Goal: Task Accomplishment & Management: Complete application form

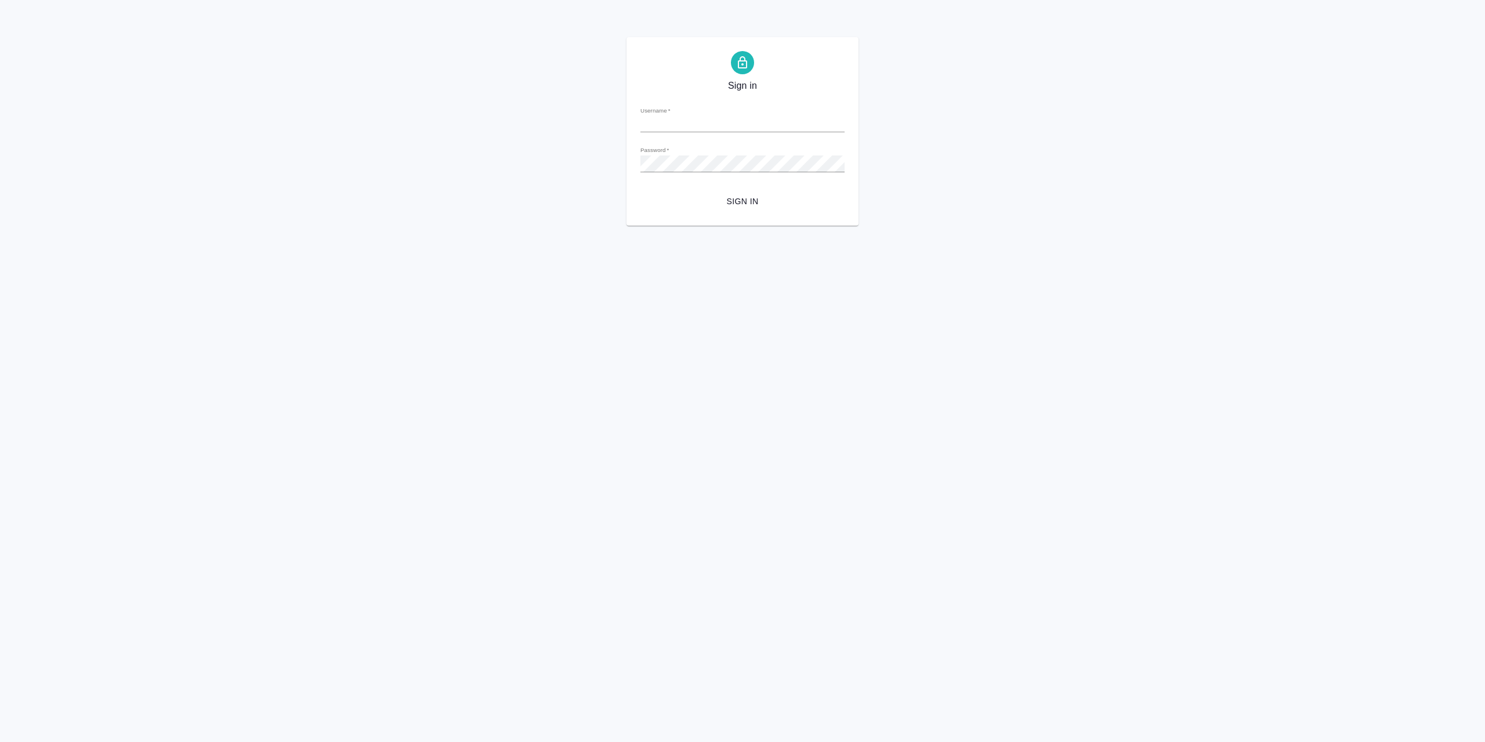
type input "[EMAIL_ADDRESS][DOMAIN_NAME]"
click at [741, 196] on span "Sign in" at bounding box center [743, 201] width 186 height 14
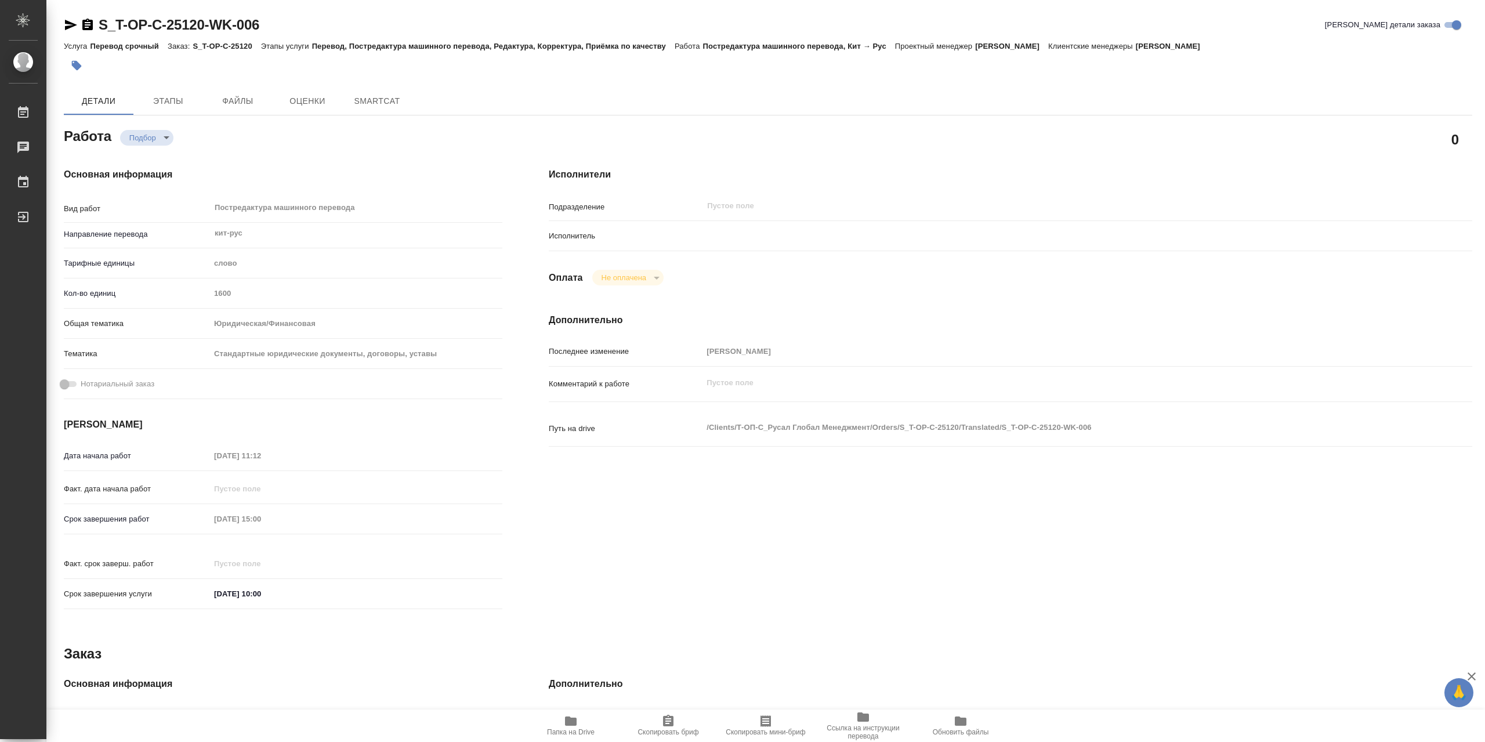
type textarea "x"
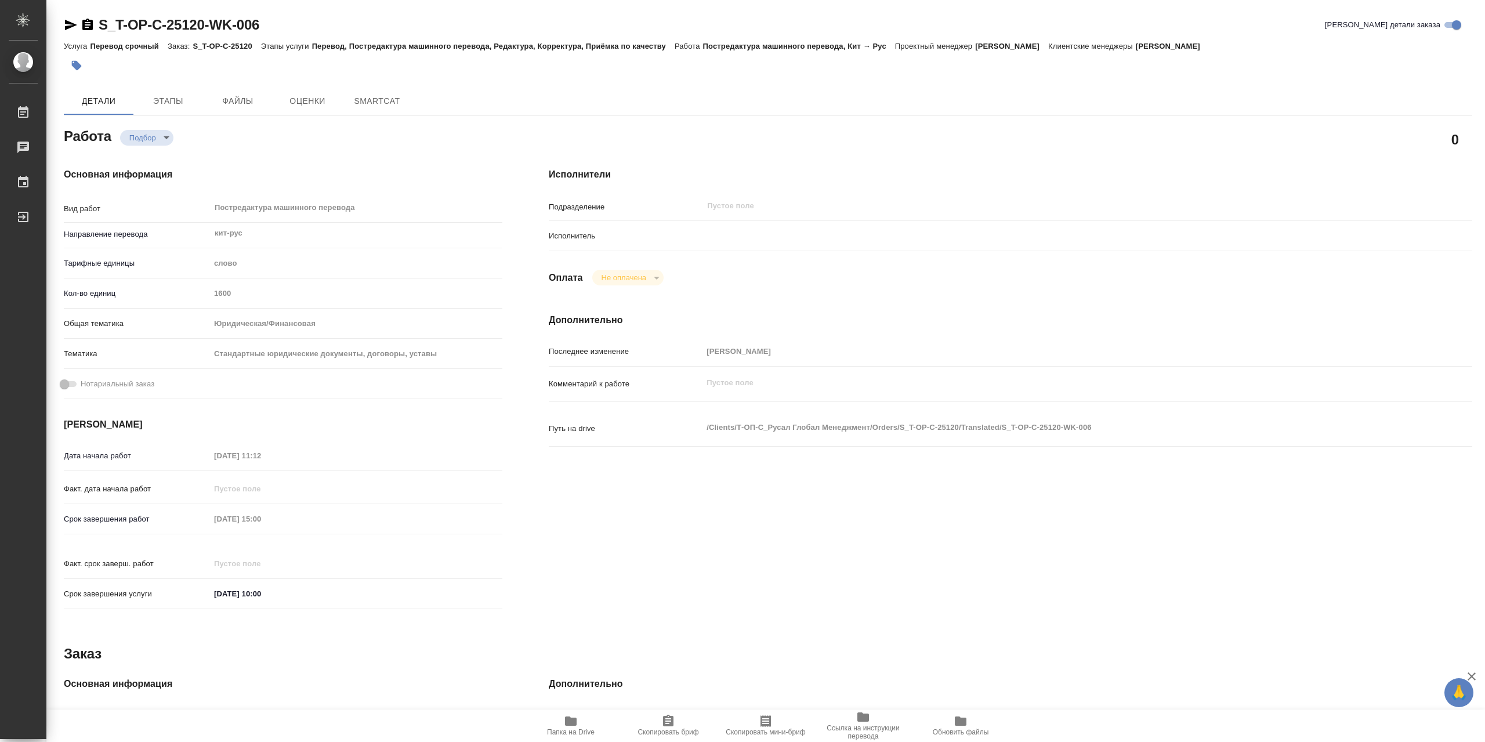
type textarea "x"
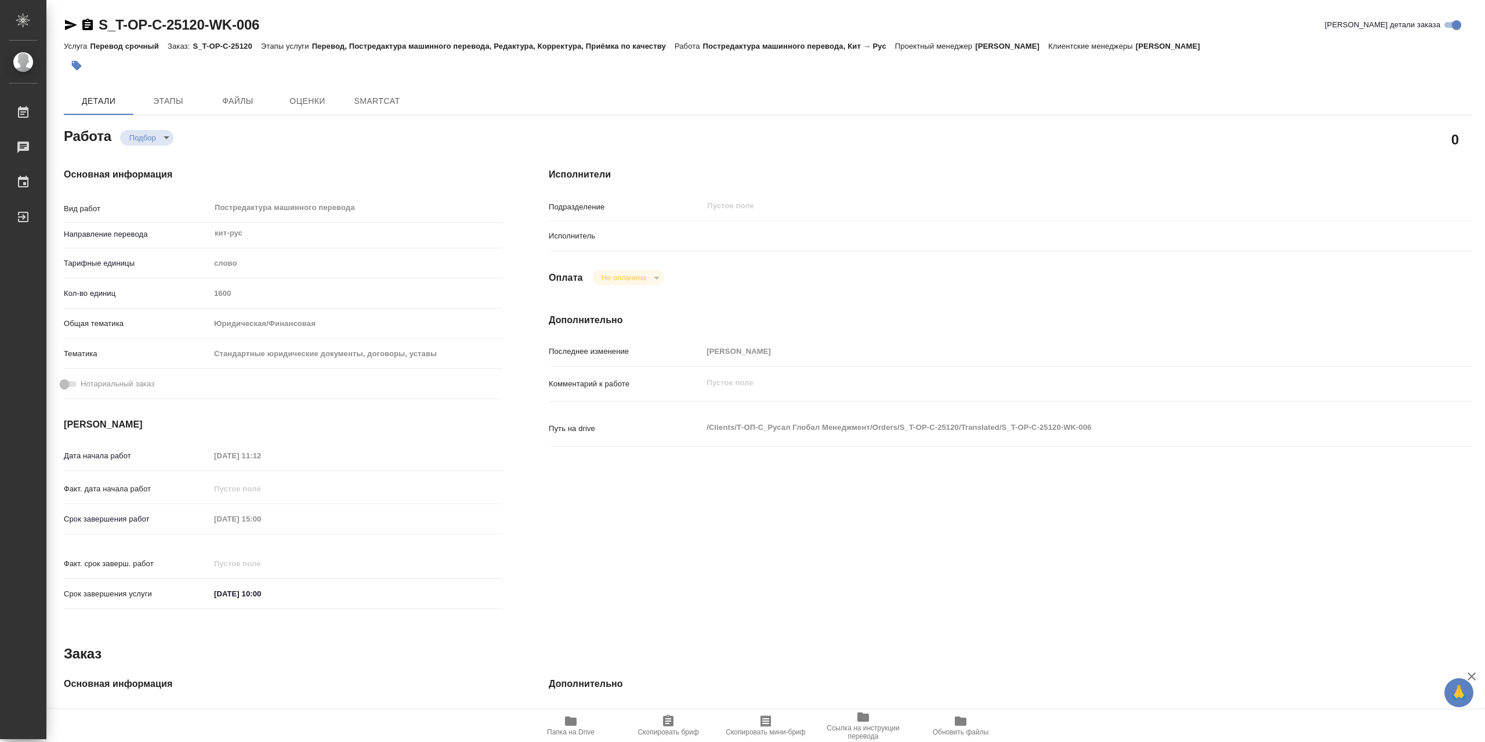
type textarea "x"
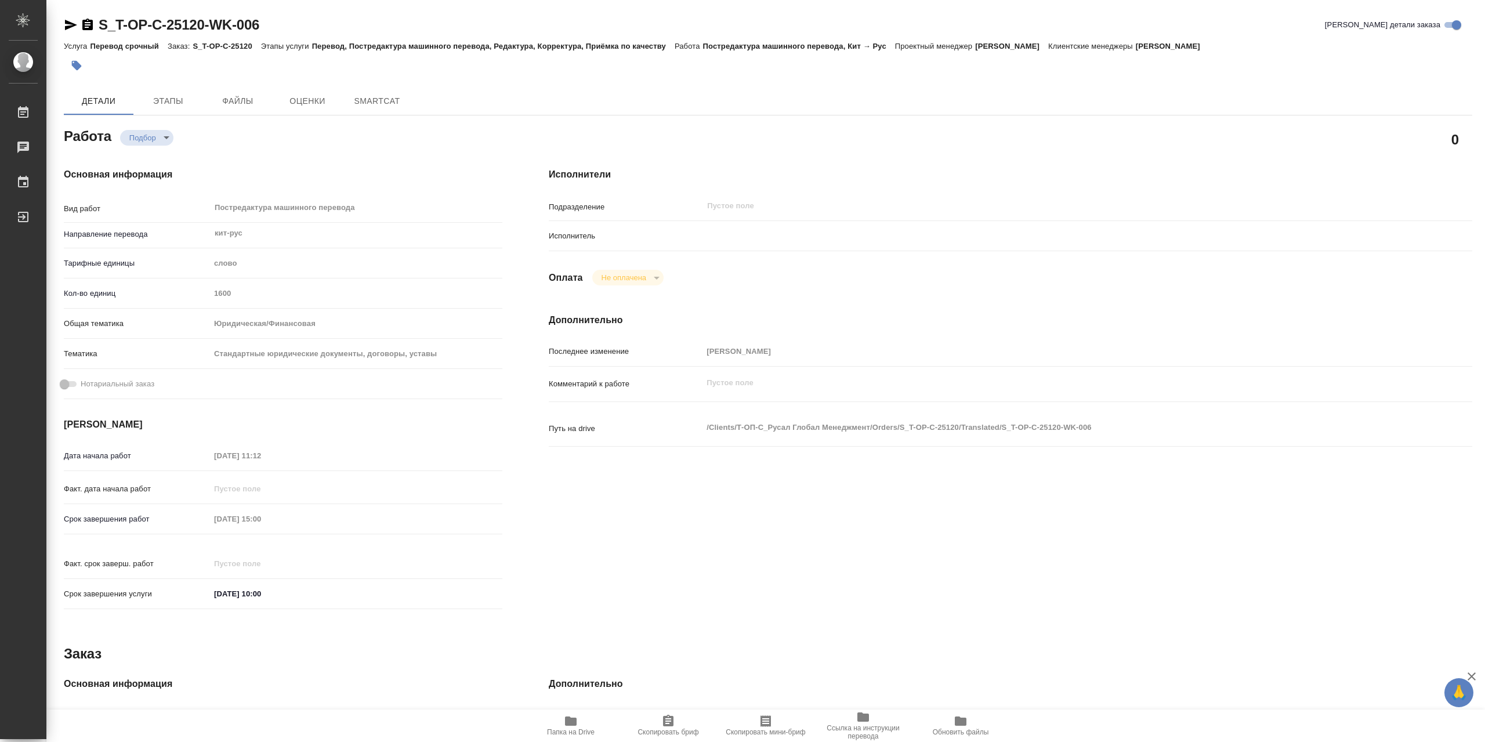
type textarea "x"
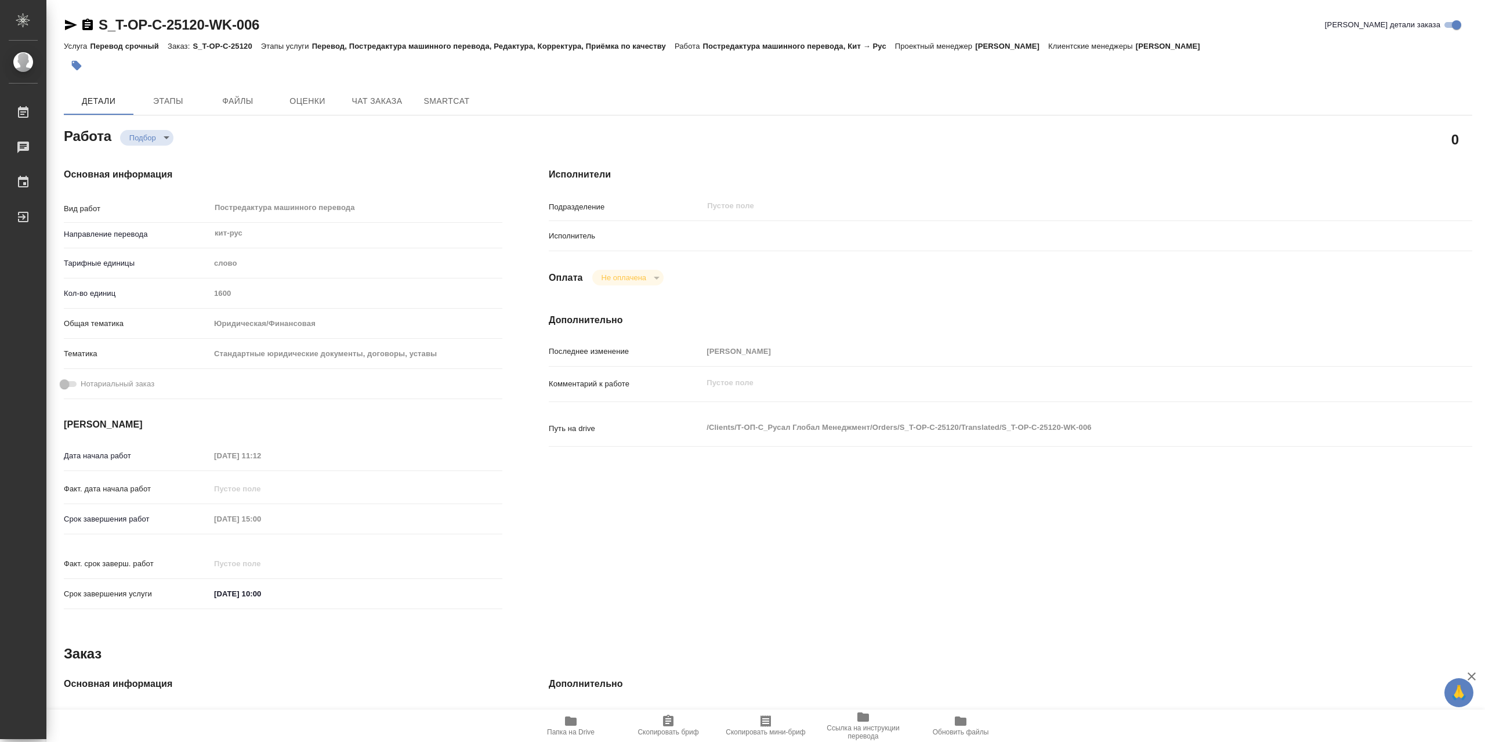
type textarea "x"
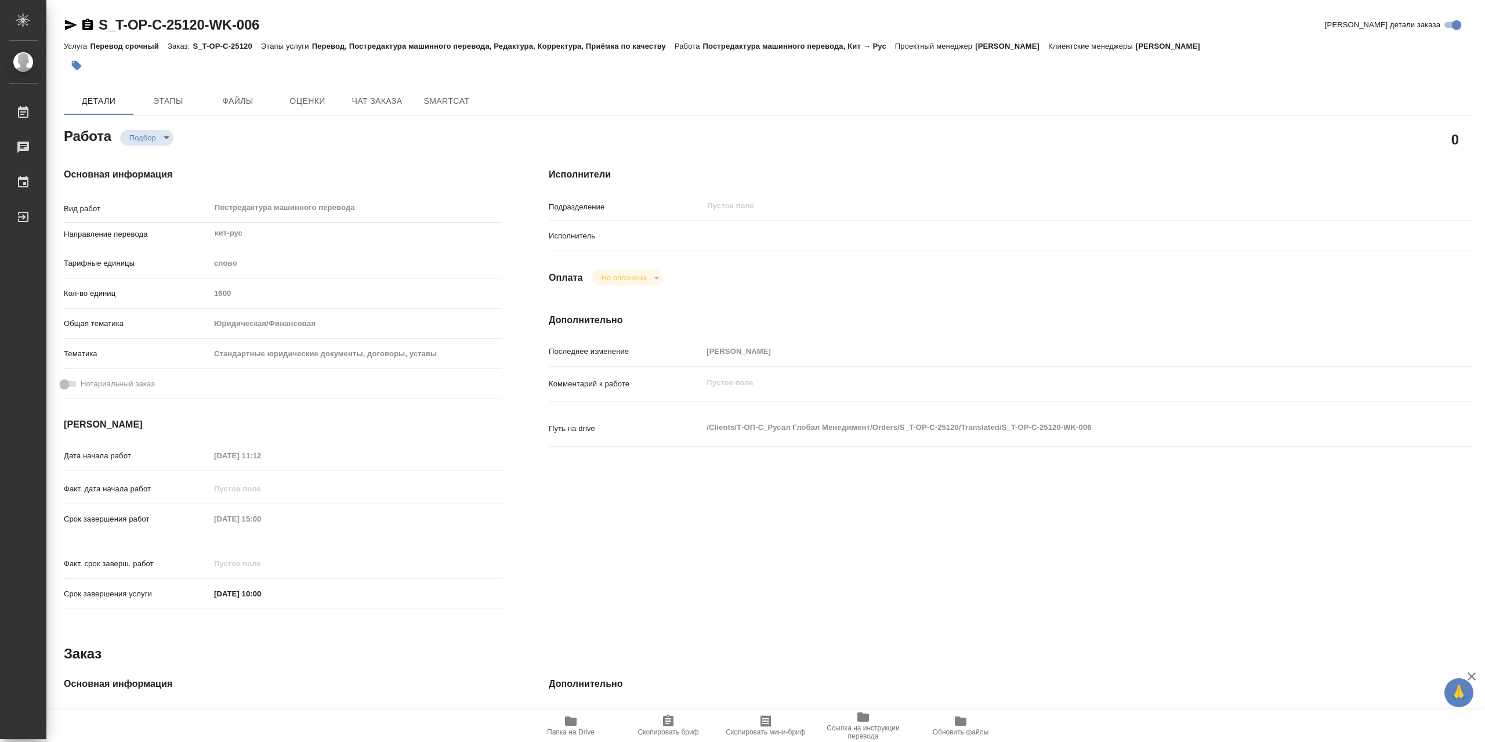
type textarea "x"
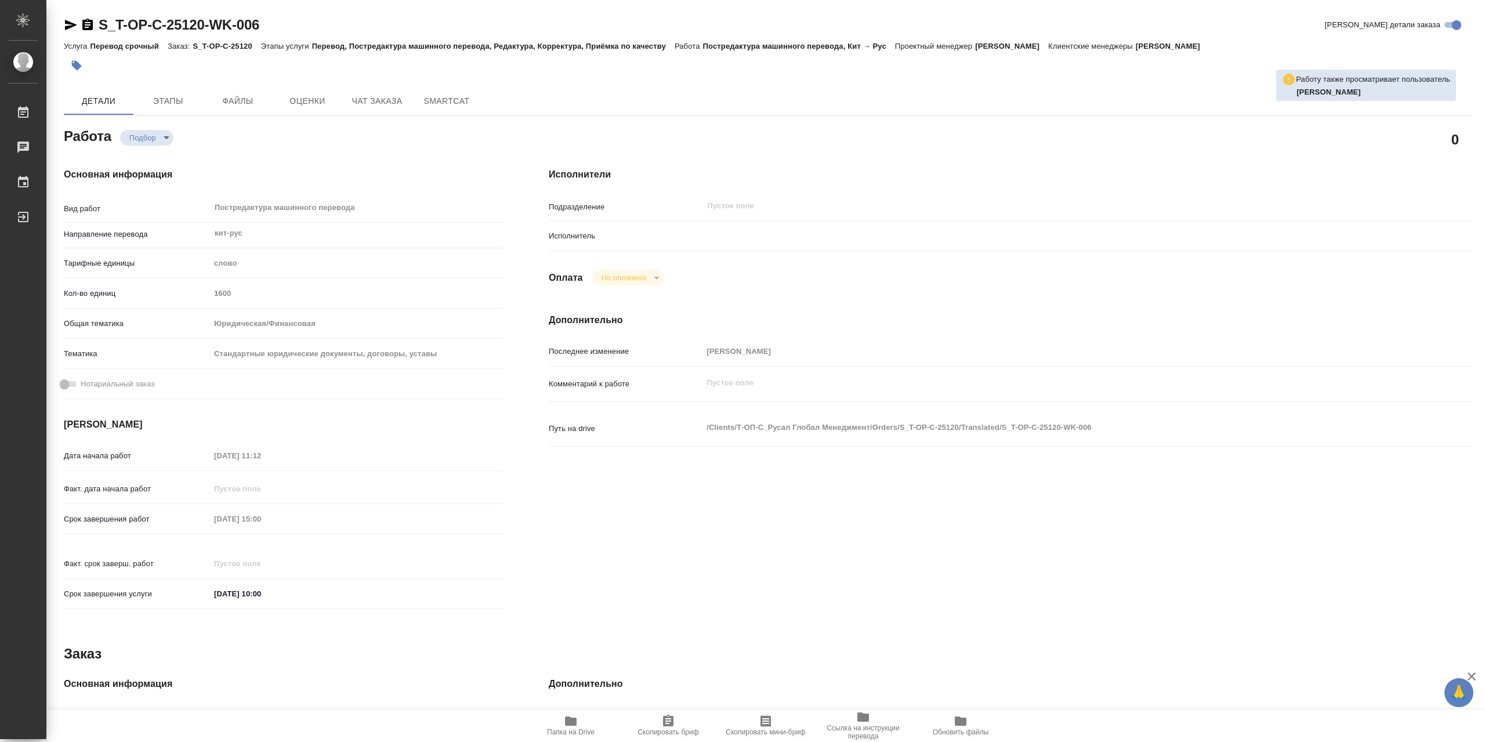
type textarea "x"
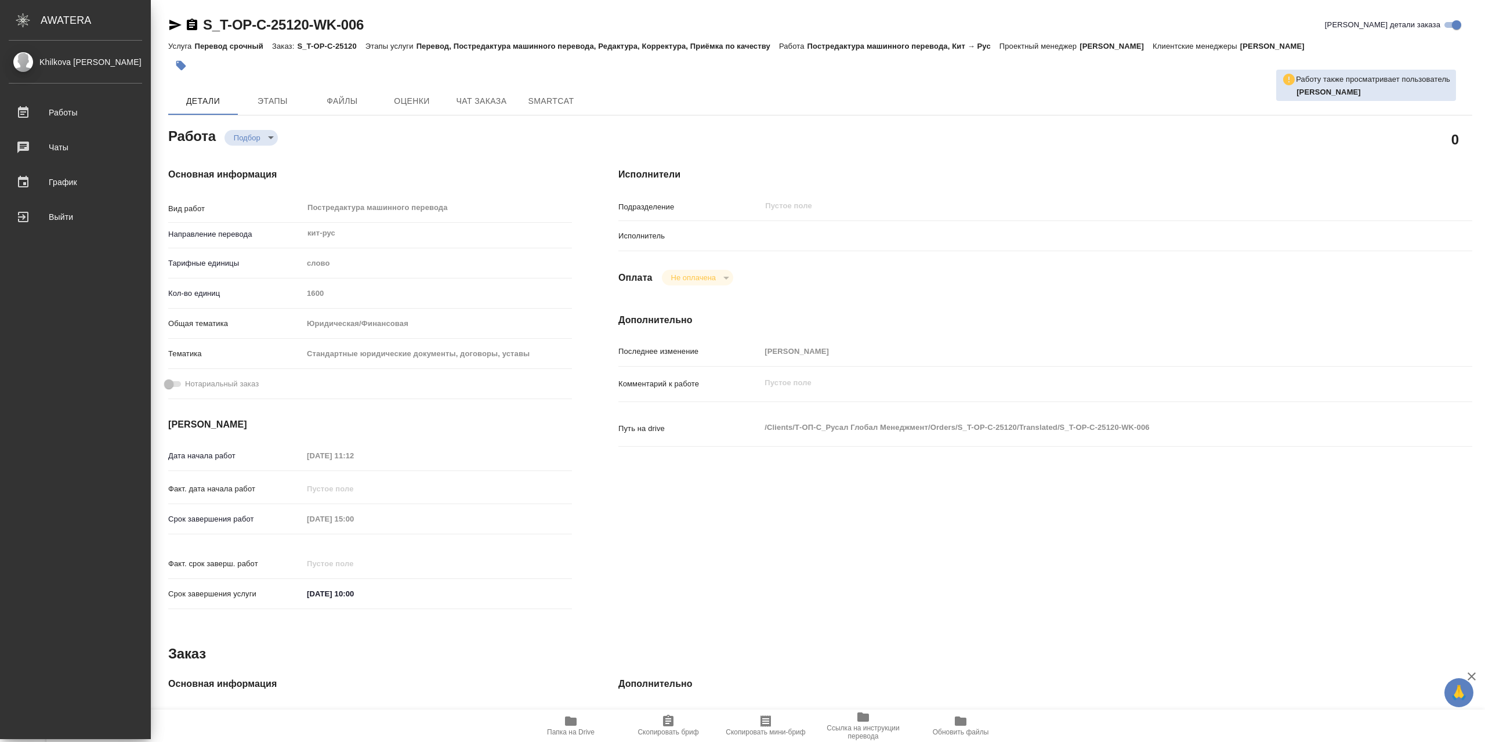
type textarea "x"
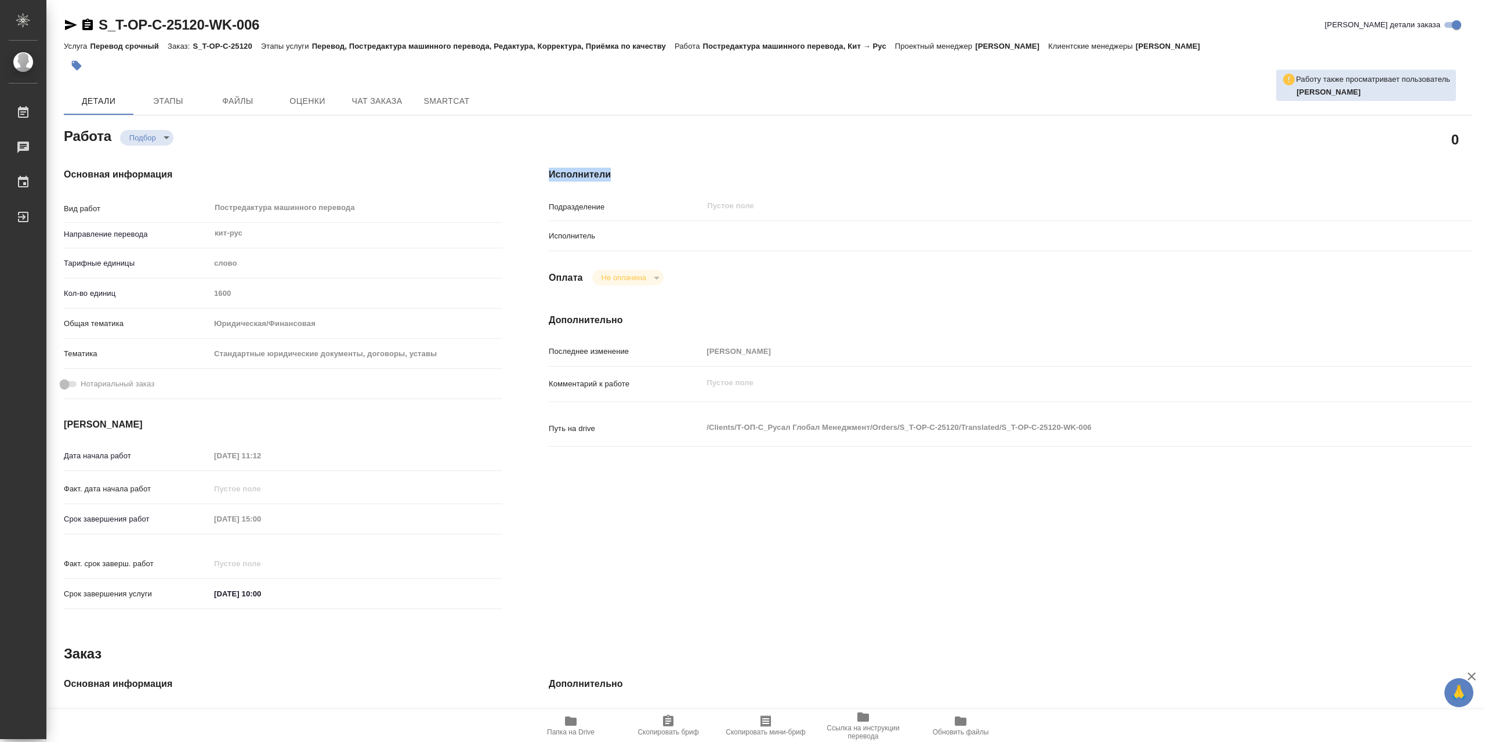
drag, startPoint x: 630, startPoint y: 180, endPoint x: 633, endPoint y: 187, distance: 7.8
click at [633, 187] on div "Исполнители Подразделение ​ Исполнитель Оплата Не оплачена notPayed Дополнитель…" at bounding box center [1010, 391] width 970 height 495
click at [568, 229] on div "Исполнитель" at bounding box center [1010, 236] width 923 height 20
type textarea "x"
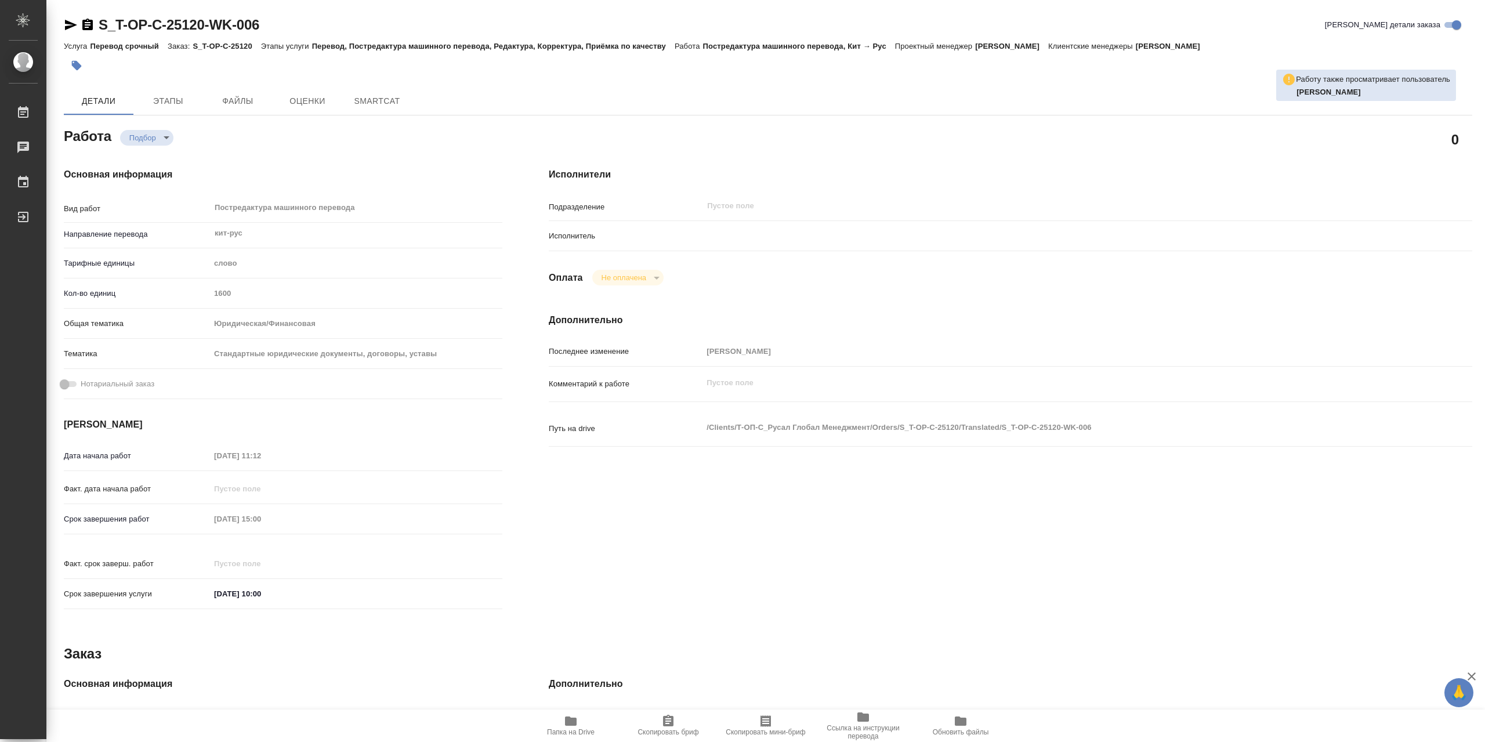
type textarea "x"
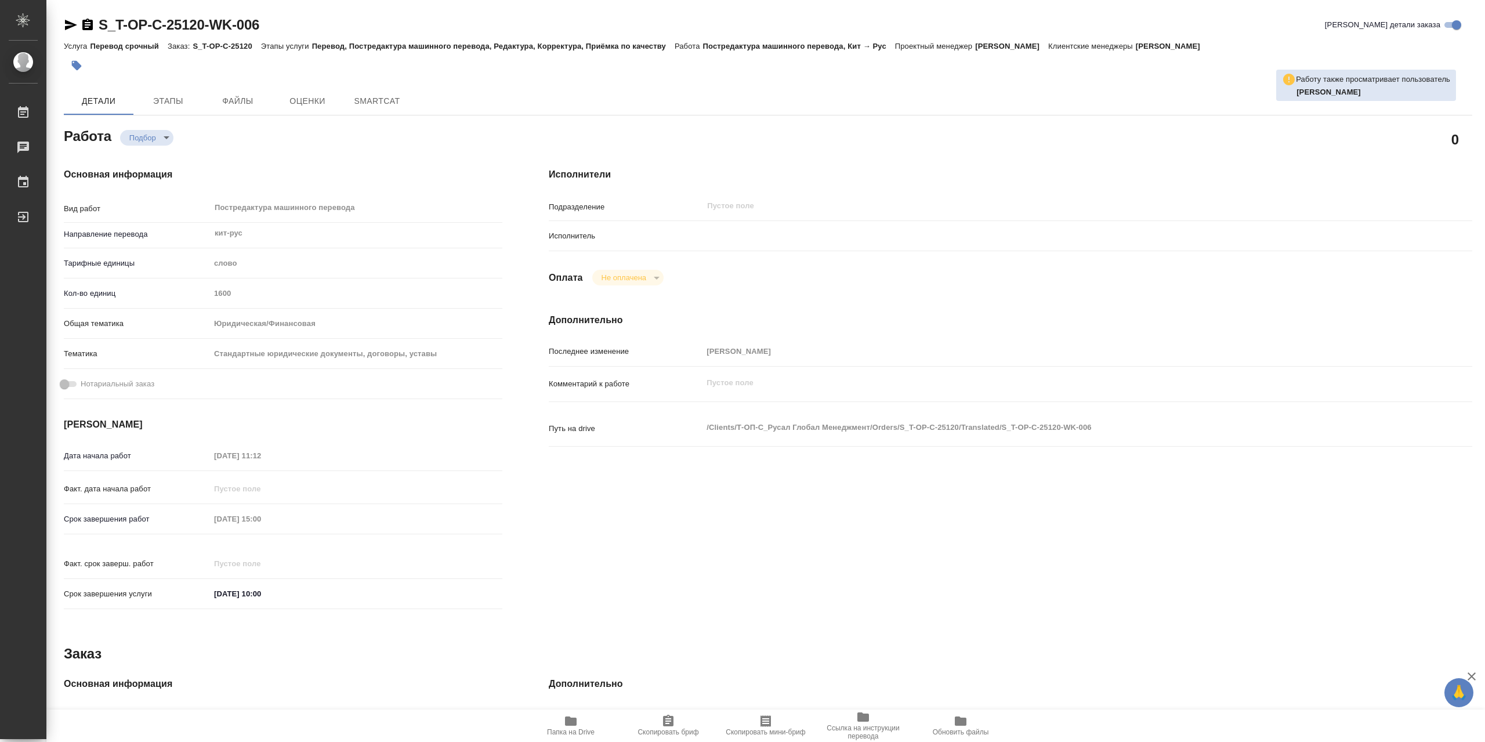
type textarea "x"
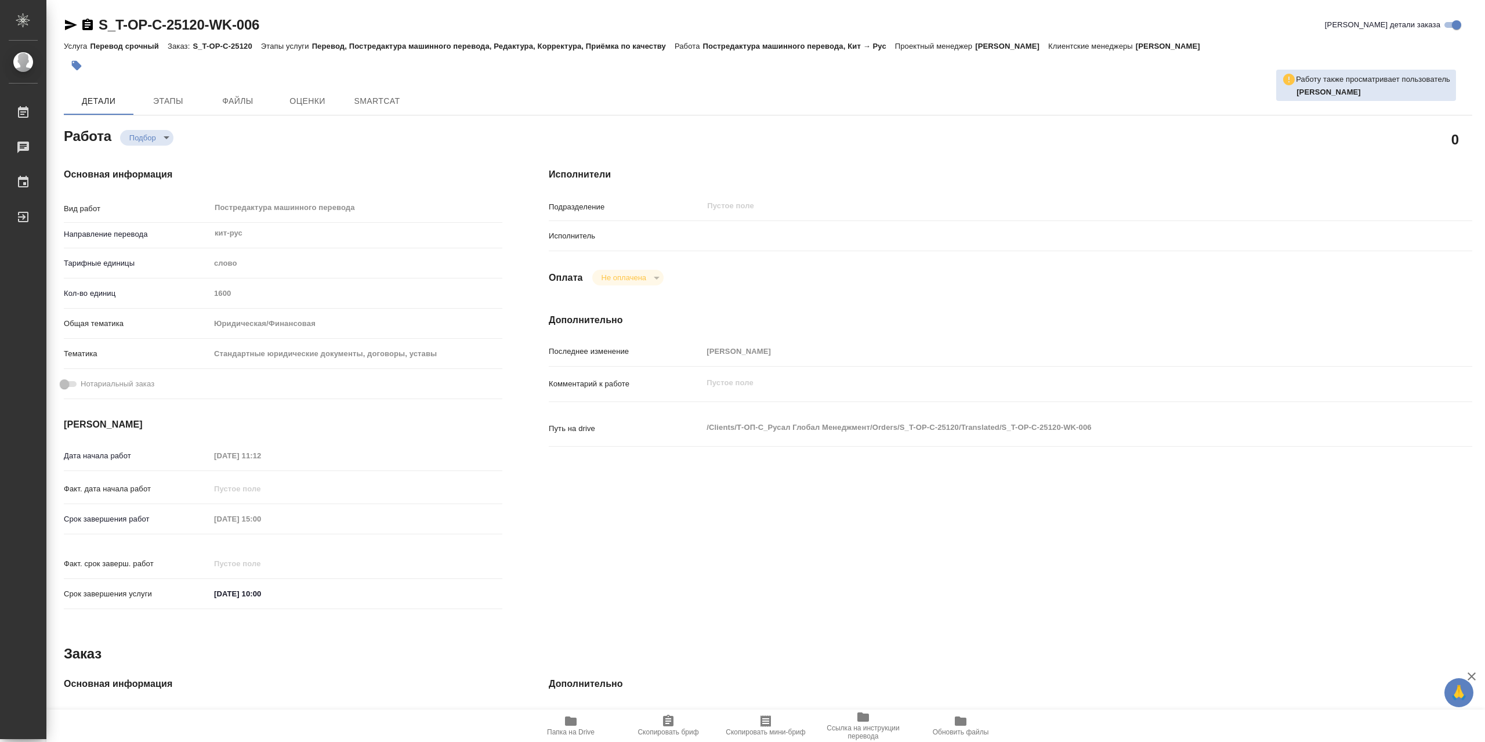
type textarea "x"
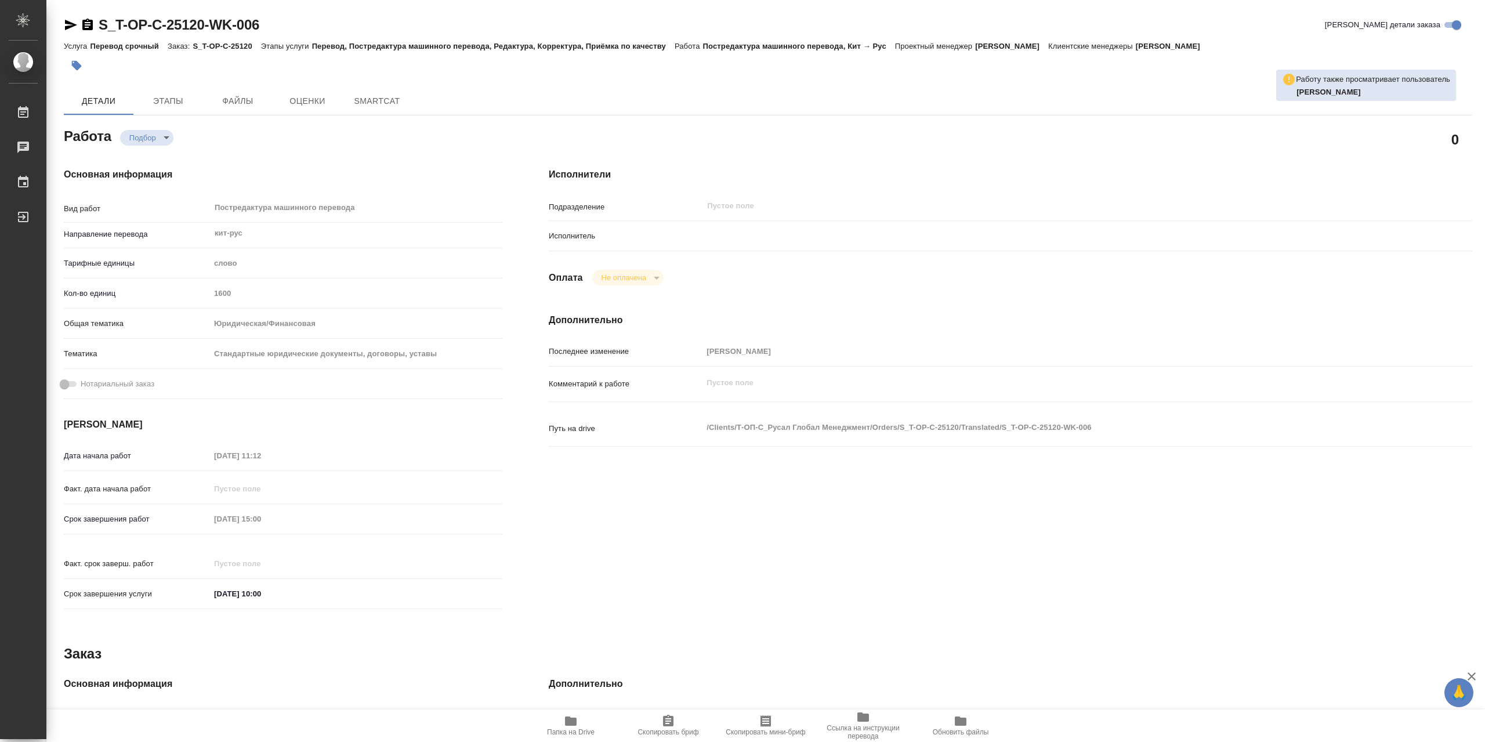
type textarea "x"
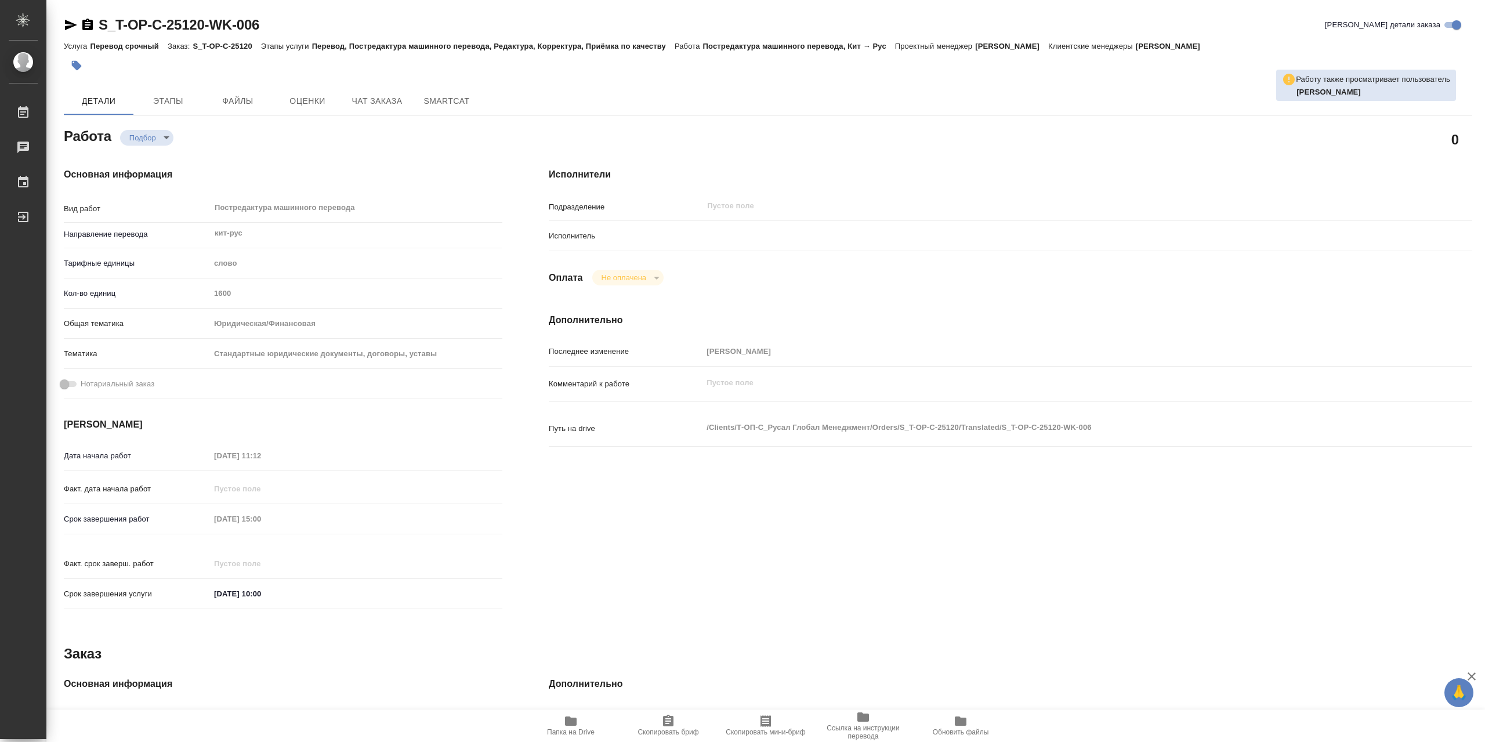
type textarea "x"
